Goal: Task Accomplishment & Management: Use online tool/utility

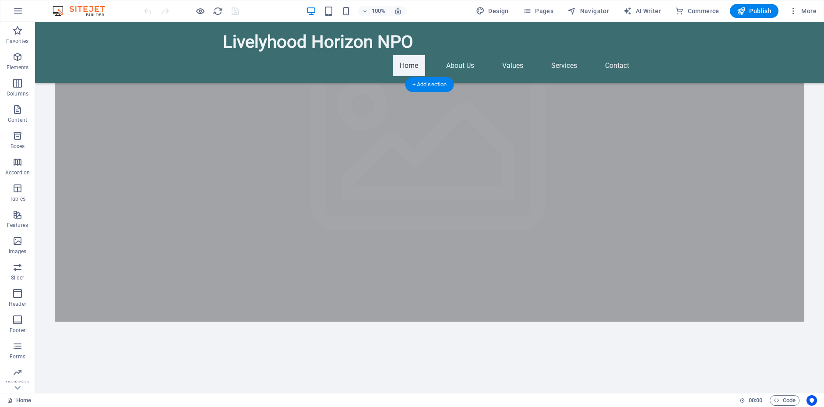
scroll to position [232, 0]
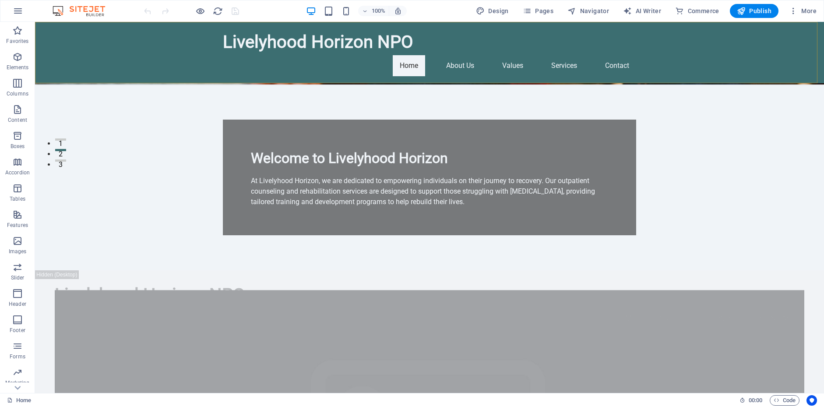
click at [613, 46] on div "Livelyhood Horizon NPO Home About Us Values Services Contact" at bounding box center [429, 52] width 789 height 61
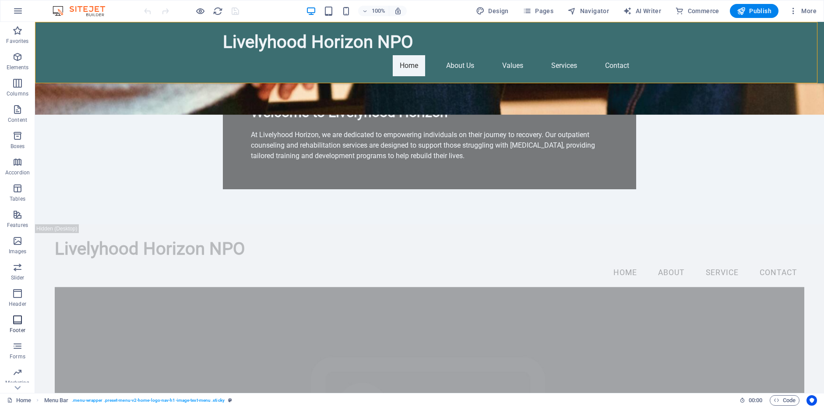
scroll to position [49, 0]
click at [545, 11] on span "Pages" at bounding box center [538, 11] width 31 height 9
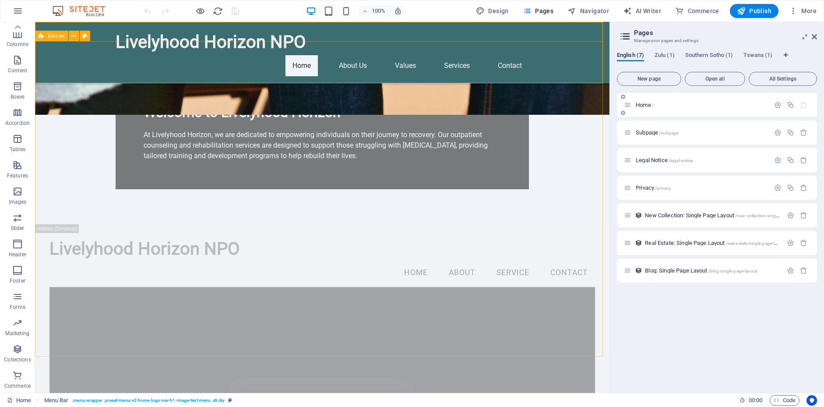
click at [651, 109] on div "Home /" at bounding box center [697, 105] width 146 height 10
click at [647, 108] on div "Home /" at bounding box center [697, 105] width 146 height 10
click at [647, 107] on span "Home /" at bounding box center [645, 105] width 18 height 7
click at [664, 133] on span "/subpage" at bounding box center [668, 133] width 19 height 5
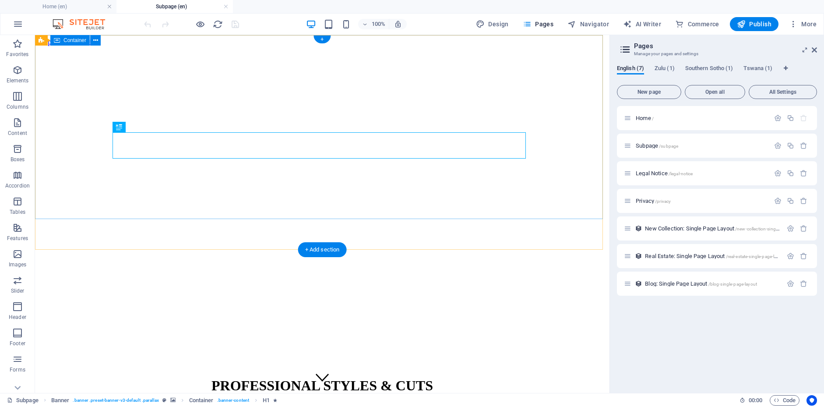
scroll to position [0, 0]
click at [591, 28] on span "Navigator" at bounding box center [589, 24] width 42 height 9
select select "16100454-en"
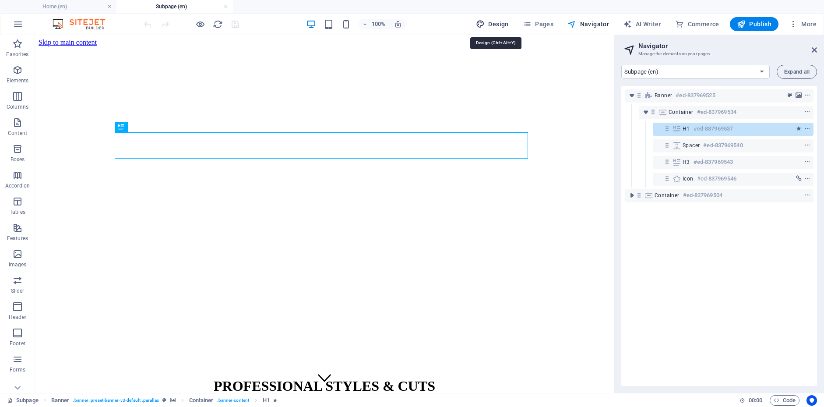
click at [502, 25] on span "Design" at bounding box center [492, 24] width 33 height 9
select select "px"
select select "400"
select select "px"
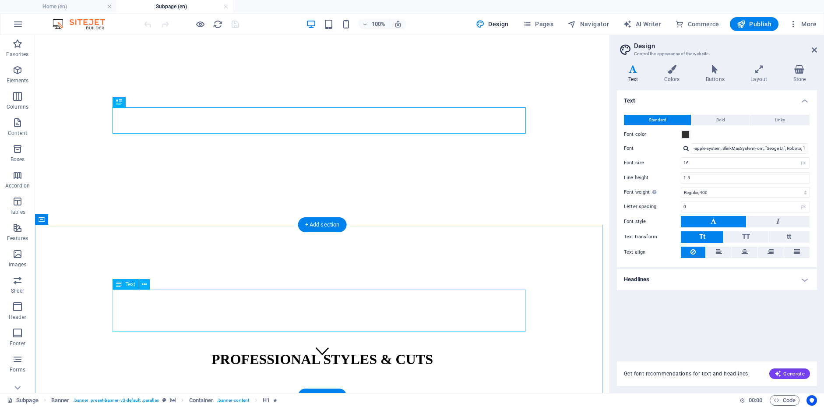
scroll to position [28, 0]
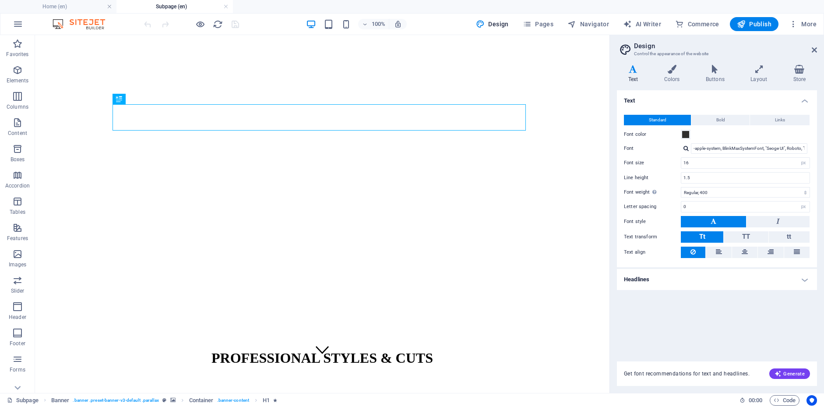
drag, startPoint x: 607, startPoint y: 300, endPoint x: 646, endPoint y: 388, distance: 95.7
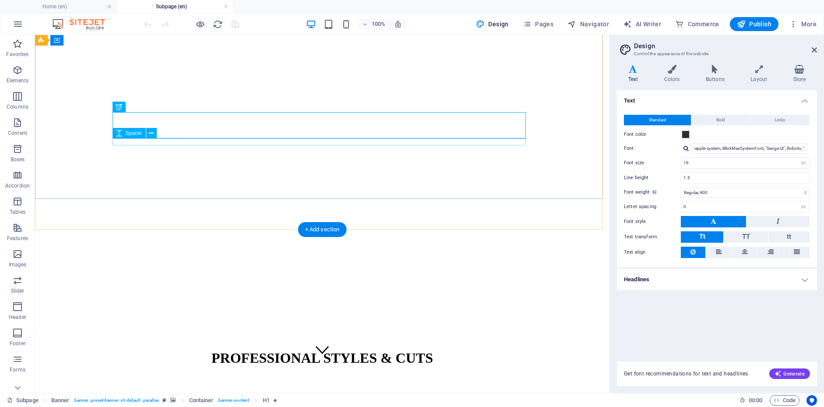
scroll to position [0, 0]
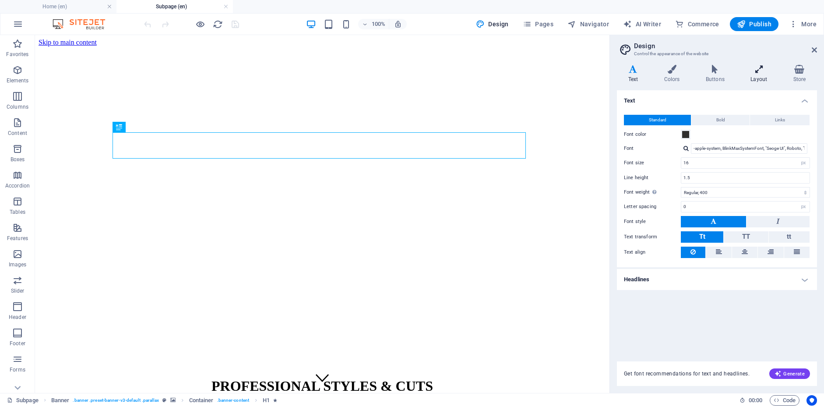
click at [758, 79] on h4 "Layout" at bounding box center [761, 74] width 42 height 18
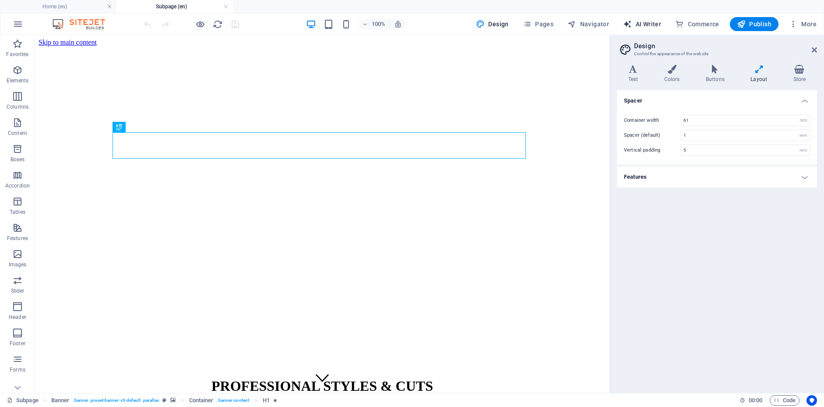
click at [650, 24] on span "AI Writer" at bounding box center [642, 24] width 38 height 9
select select "English"
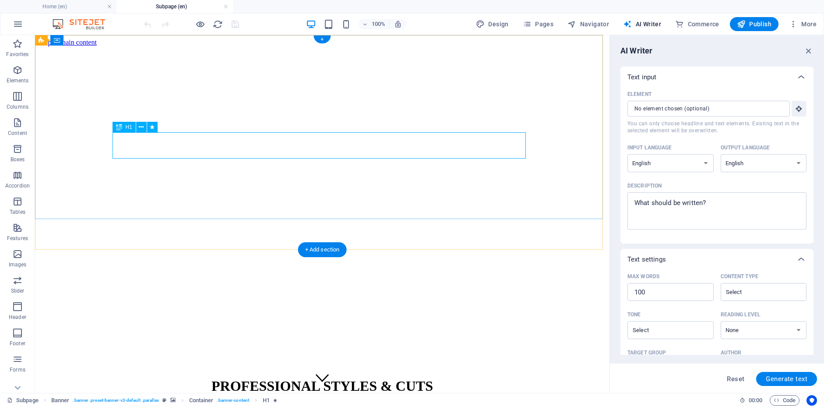
click at [363, 378] on div "PROFESSIONAL STYLES & CUTS" at bounding box center [323, 386] width 568 height 16
click at [246, 378] on div "PROFESSIONAL STYLES & CUTS" at bounding box center [323, 386] width 568 height 16
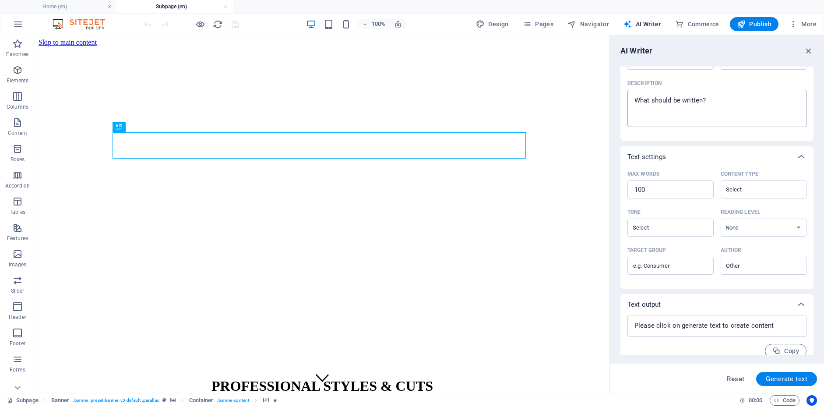
scroll to position [113, 0]
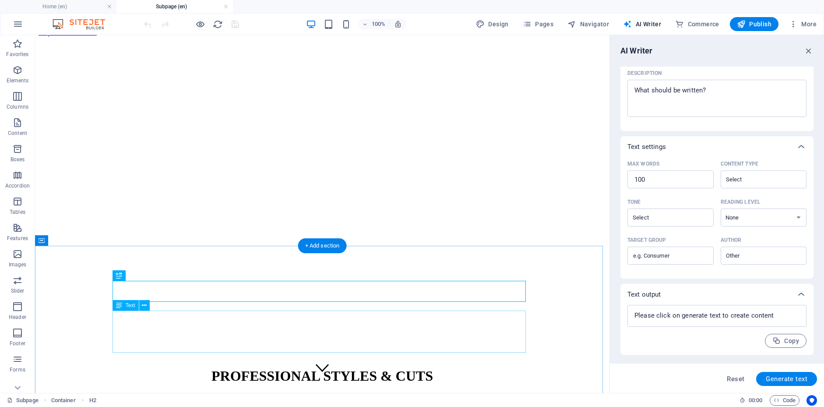
scroll to position [0, 0]
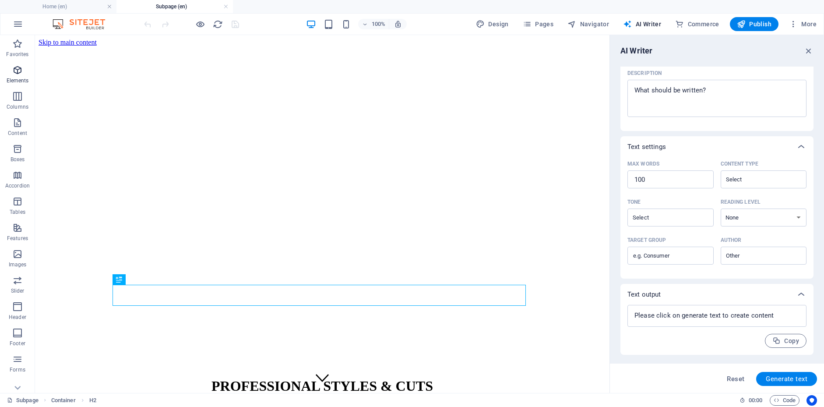
click at [23, 71] on span "Elements" at bounding box center [17, 75] width 35 height 21
